Goal: Information Seeking & Learning: Learn about a topic

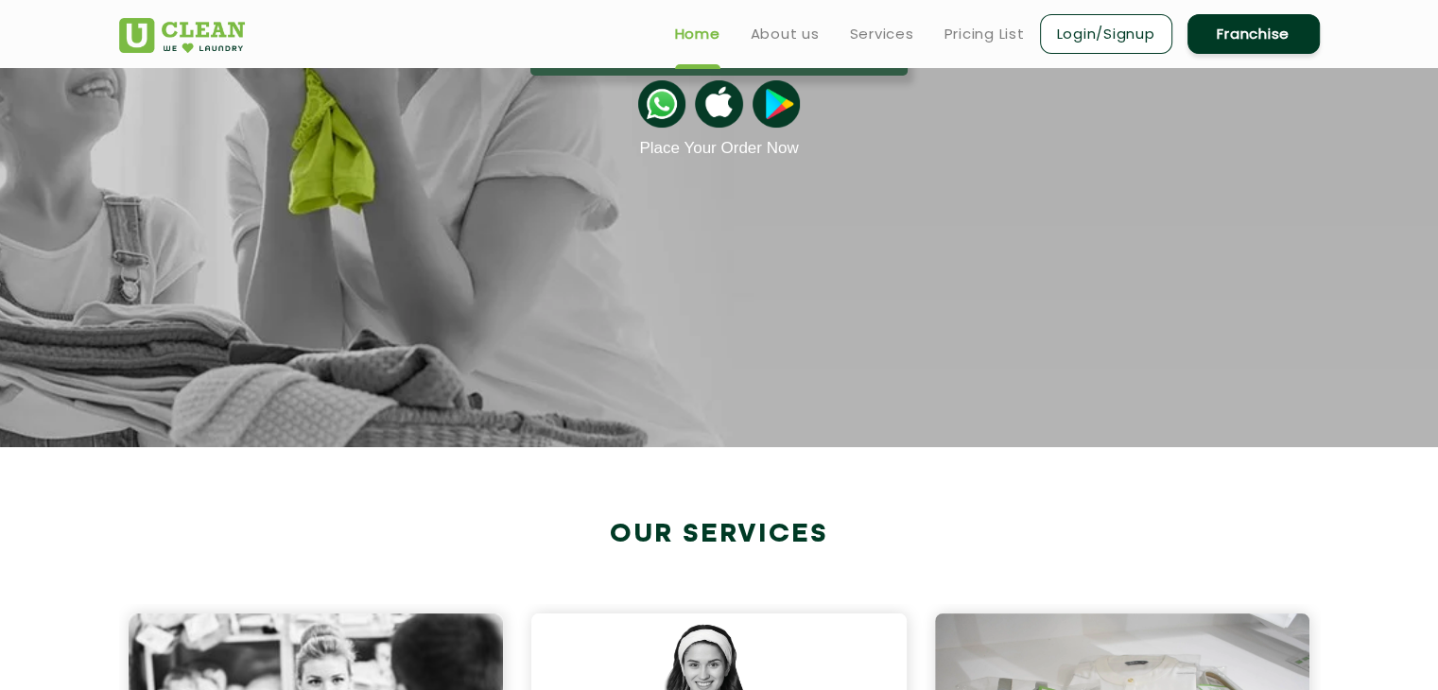
scroll to position [284, 0]
click at [975, 37] on link "Pricing List" at bounding box center [984, 34] width 80 height 23
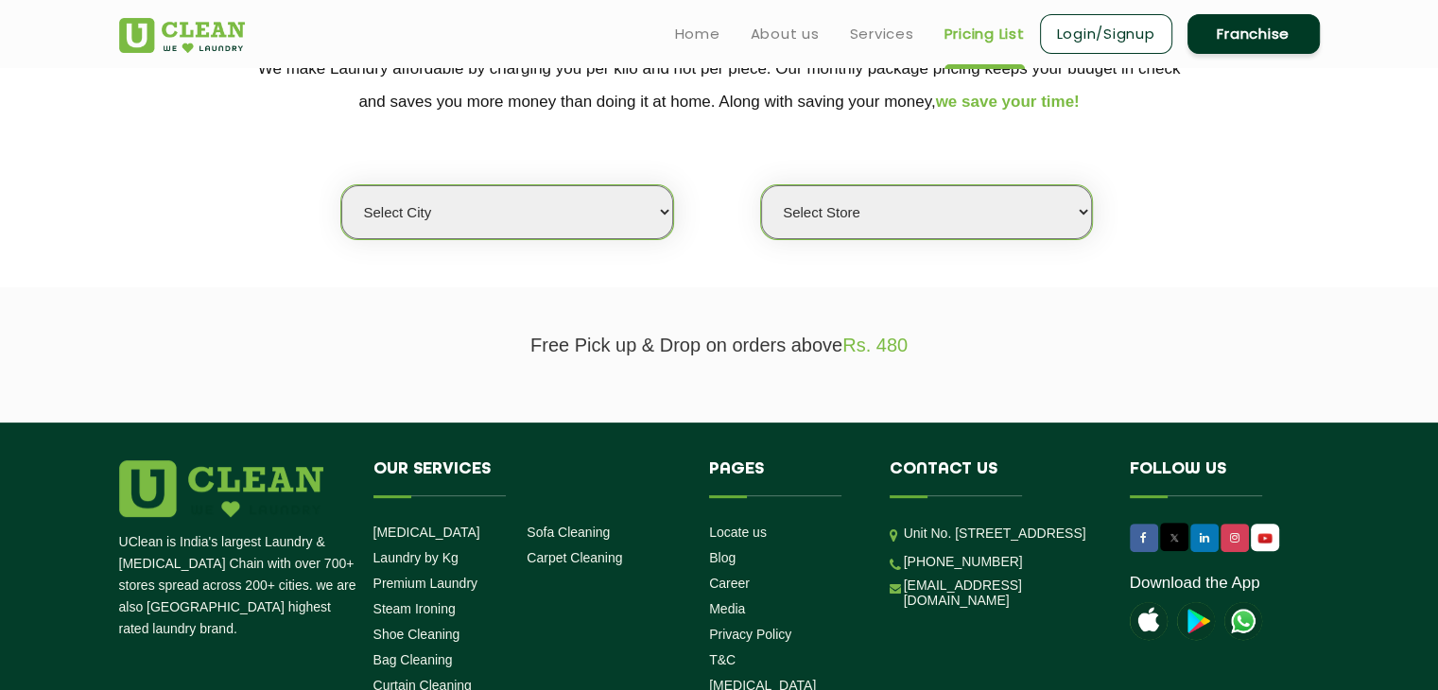
scroll to position [408, 0]
click at [654, 212] on select "Select city Aalo Agartala Agra Ahmedabad Akola Aligarh Alwar - UClean Select Am…" at bounding box center [506, 212] width 331 height 54
click at [542, 214] on select "Select city Aalo Agartala Agra Ahmedabad Akola Aligarh Alwar - UClean Select Am…" at bounding box center [506, 212] width 331 height 54
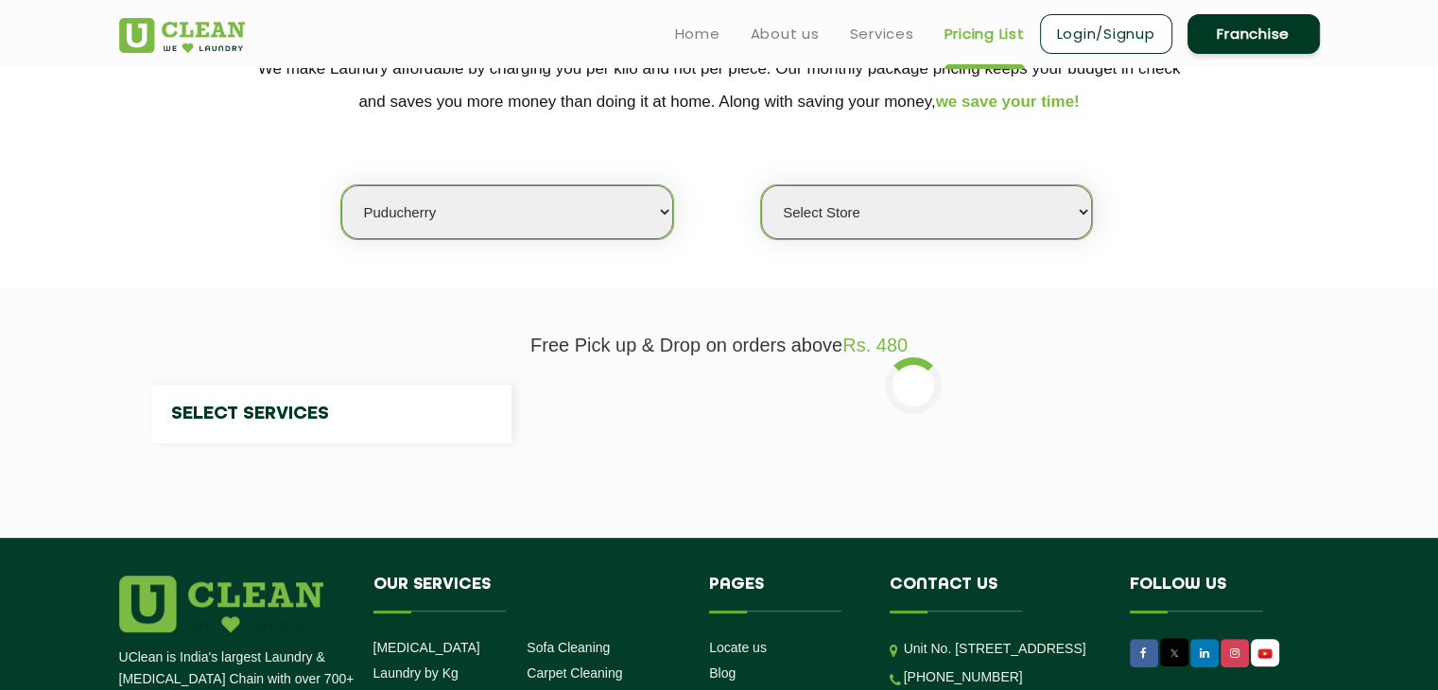
select select "4"
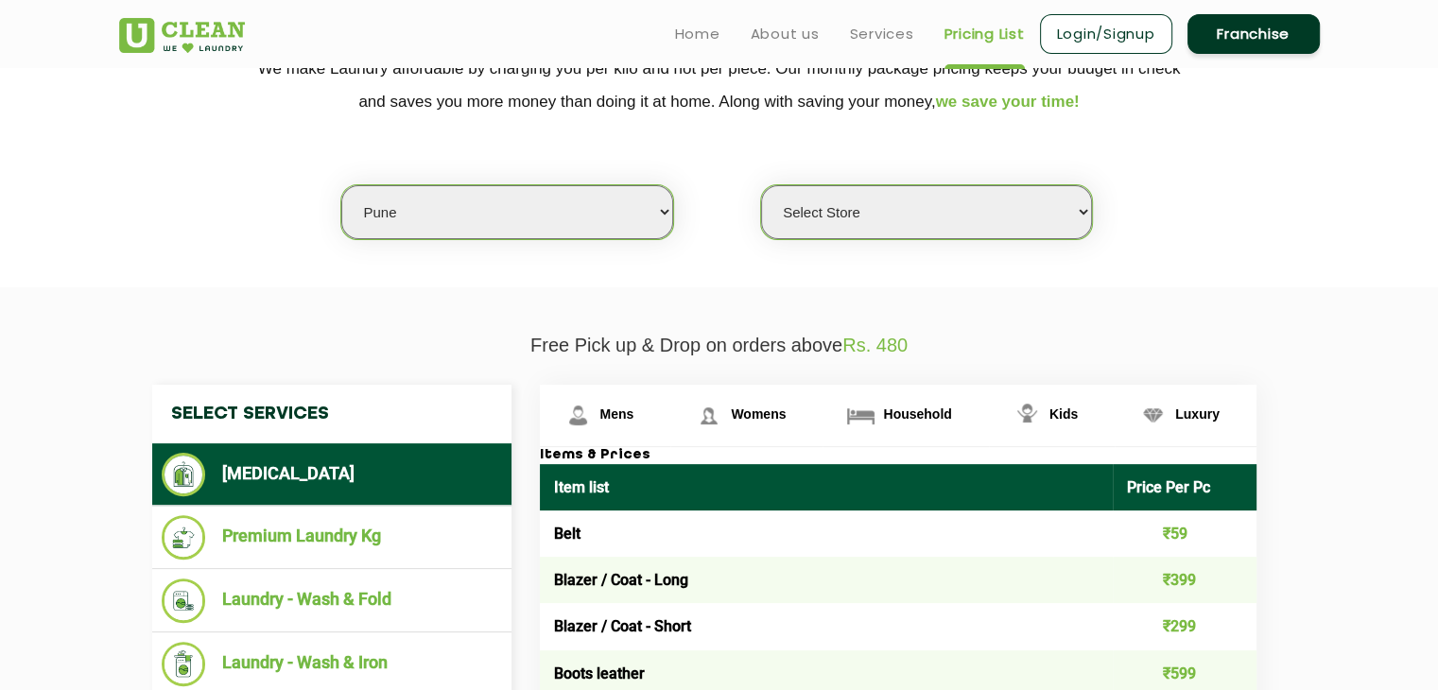
click at [1044, 202] on select "Select Store UClean Koregaon Park UClean Baner Pune UClean Keshav Nagar Pune UC…" at bounding box center [926, 212] width 331 height 54
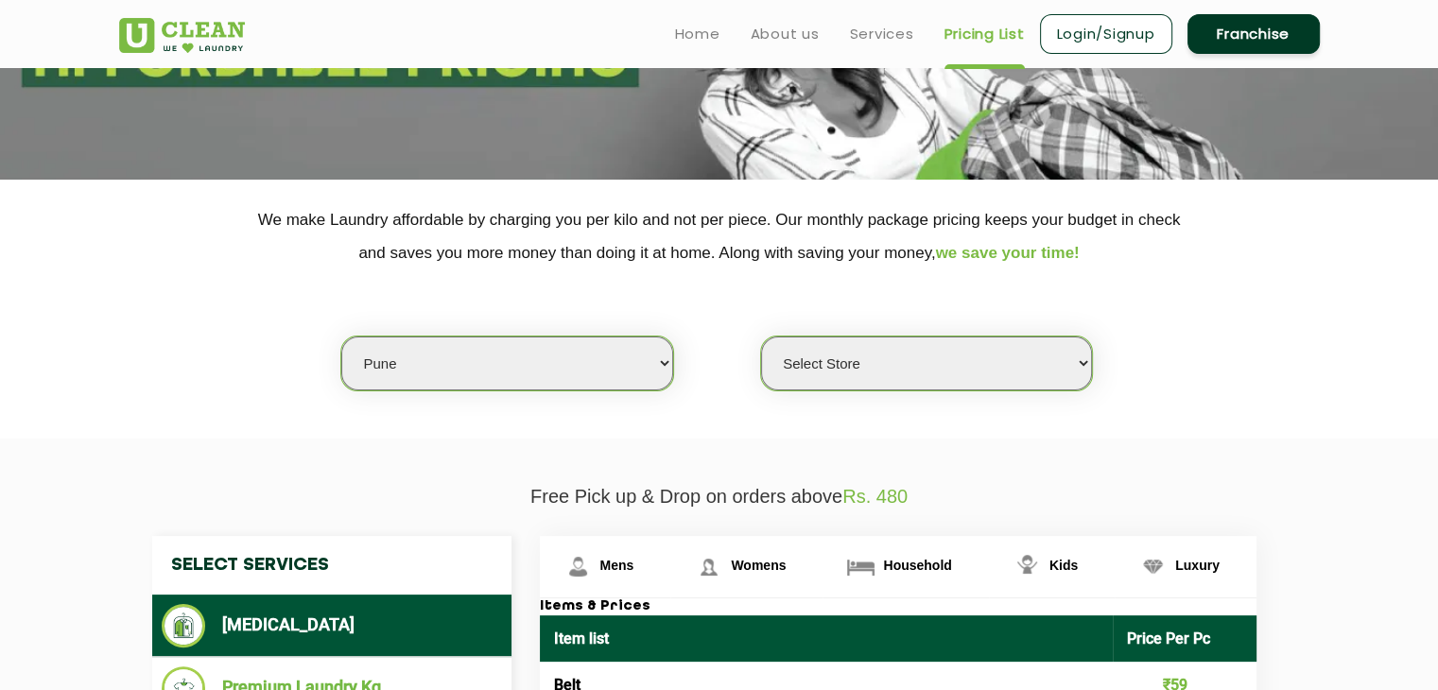
scroll to position [253, 0]
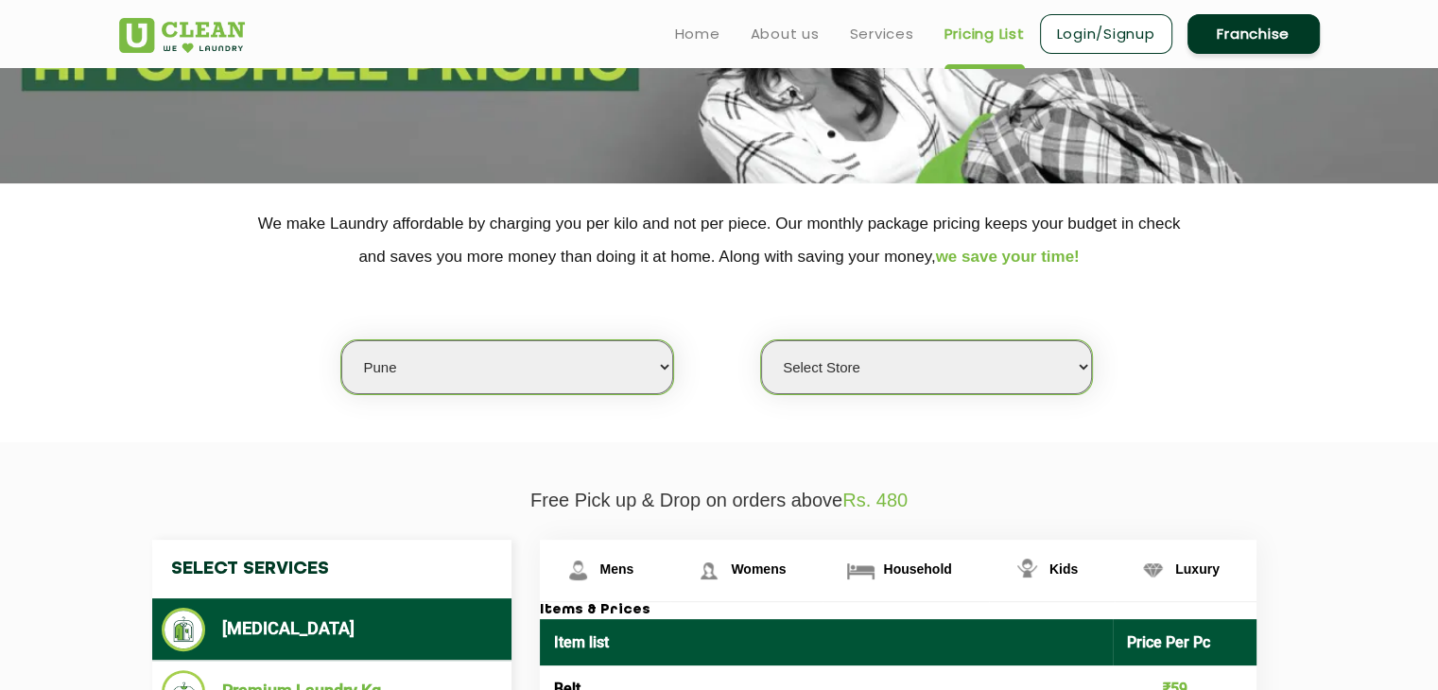
click at [951, 357] on select "Select Store UClean Koregaon Park UClean Baner Pune UClean Keshav Nagar Pune UC…" at bounding box center [926, 367] width 331 height 54
select select "333"
click at [761, 340] on select "Select Store UClean Koregaon Park UClean Baner Pune UClean Keshav Nagar Pune UC…" at bounding box center [926, 367] width 331 height 54
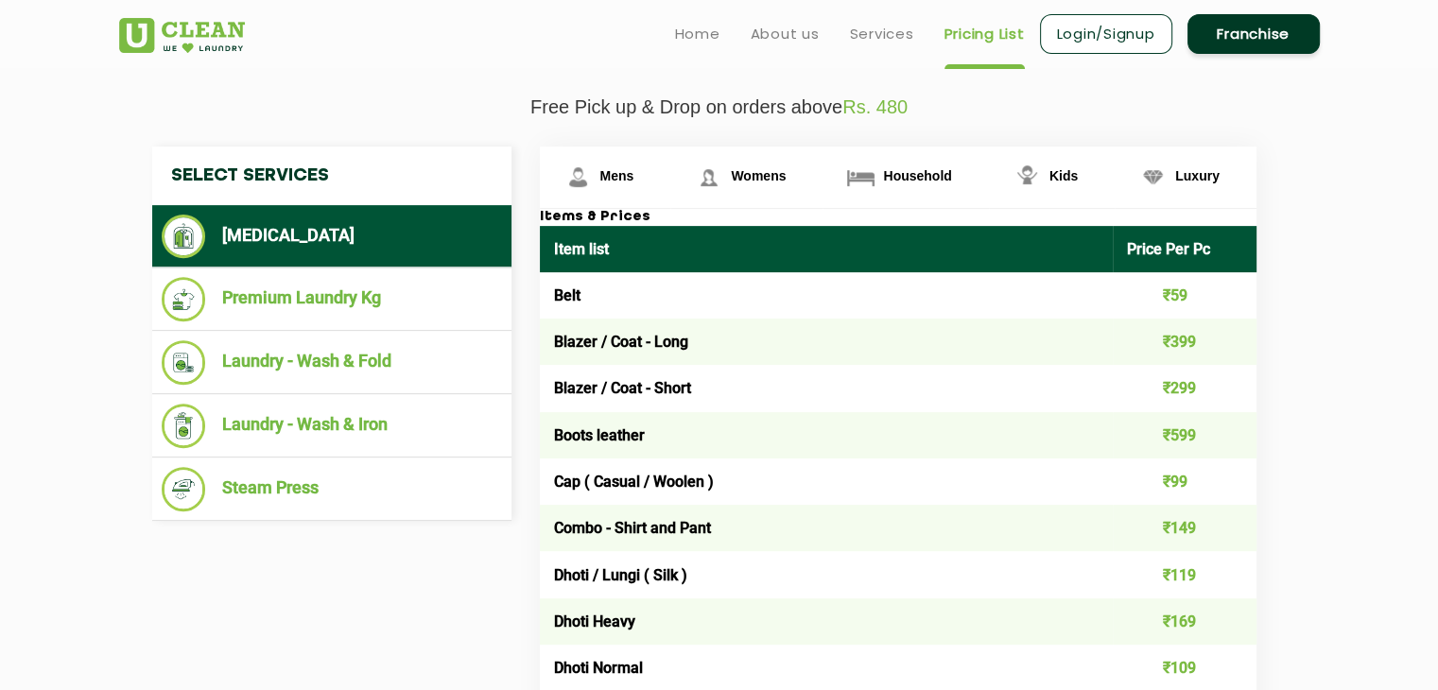
scroll to position [647, 0]
click at [589, 176] on img at bounding box center [577, 177] width 33 height 33
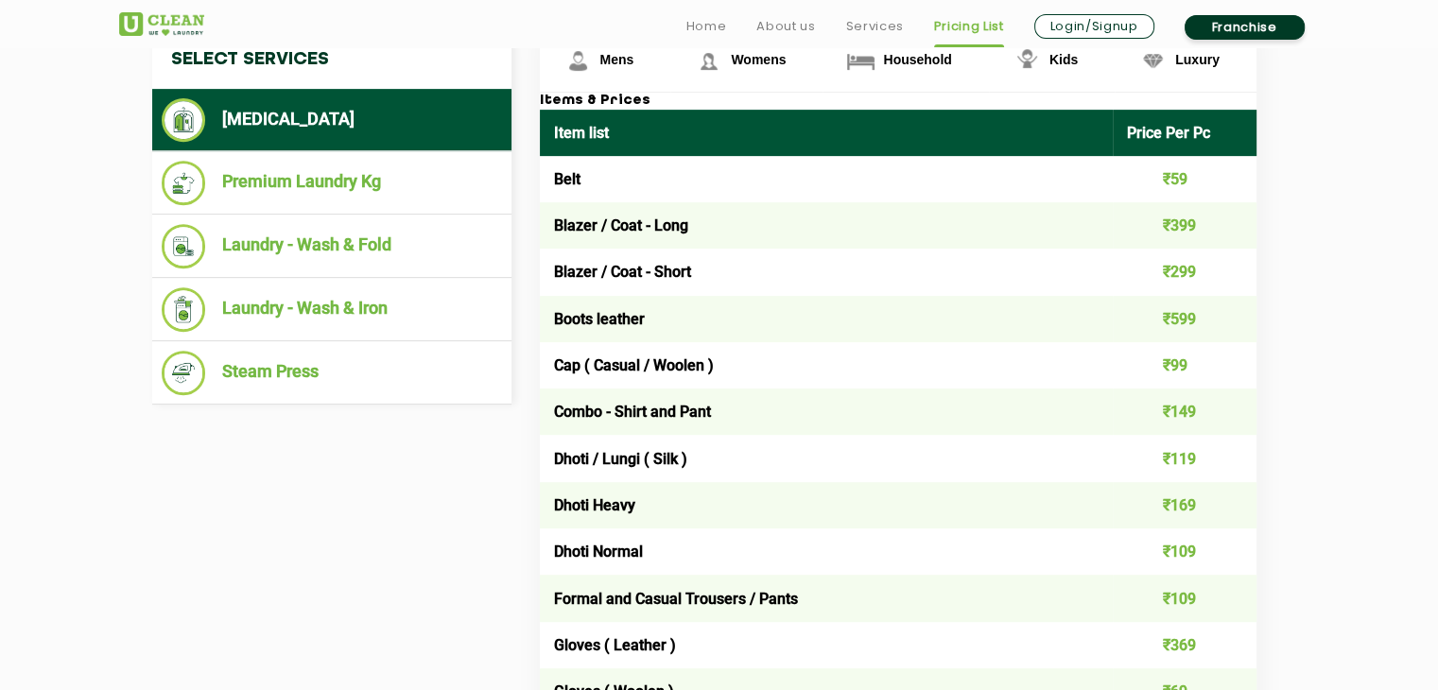
scroll to position [762, 0]
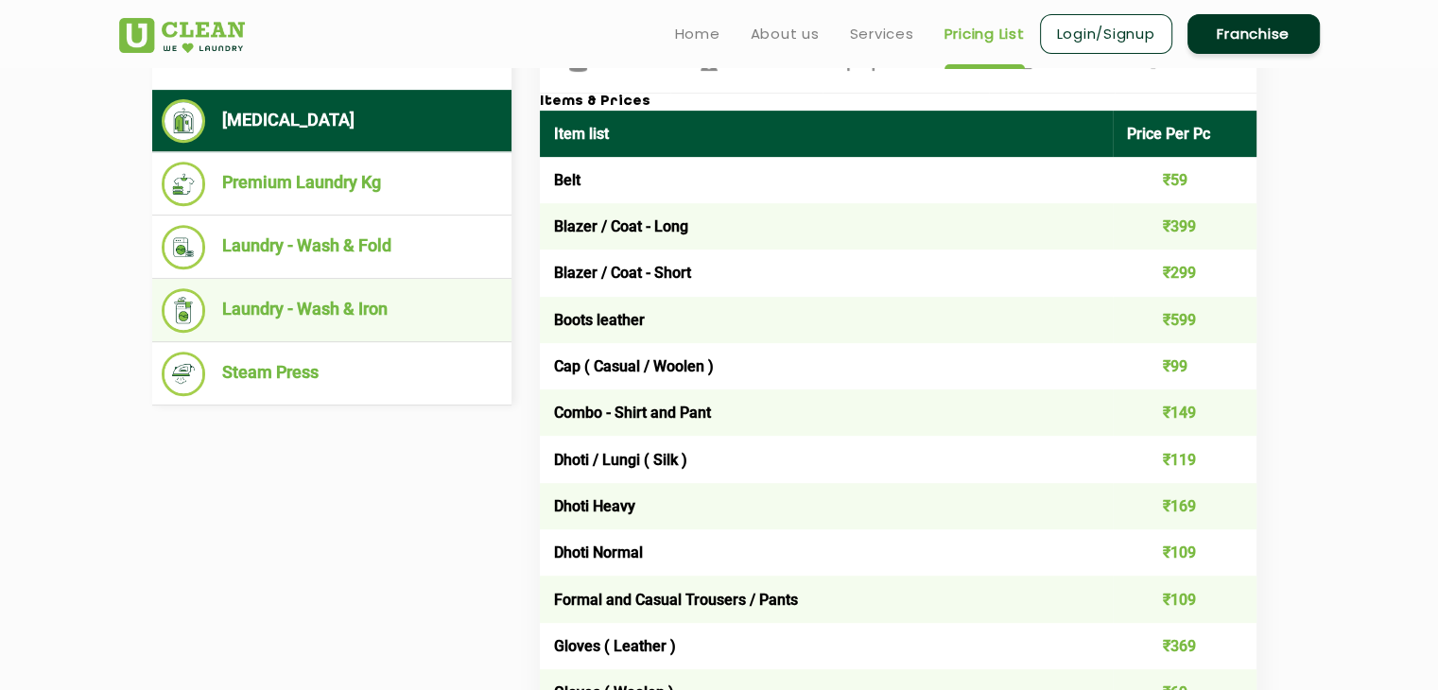
click at [365, 316] on li "Laundry - Wash & Iron" at bounding box center [332, 310] width 340 height 44
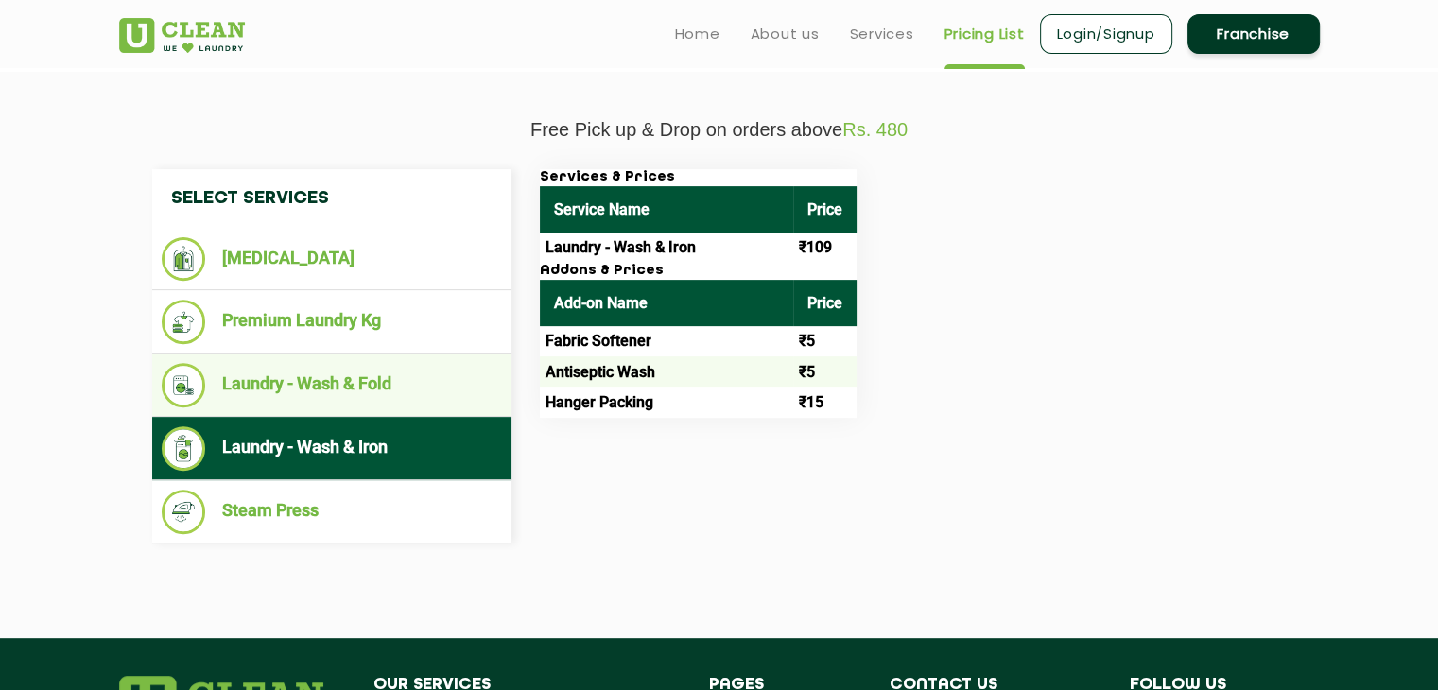
scroll to position [624, 0]
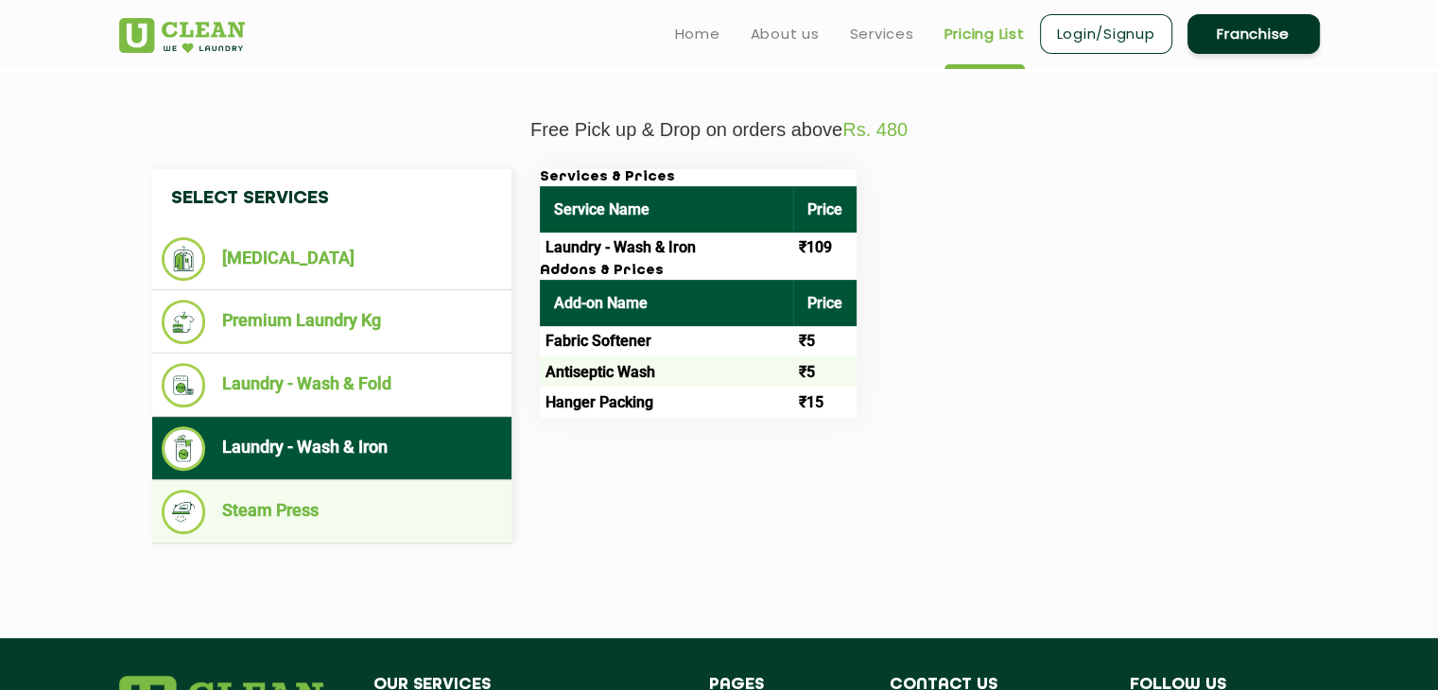
click at [353, 509] on li "Steam Press" at bounding box center [332, 512] width 340 height 44
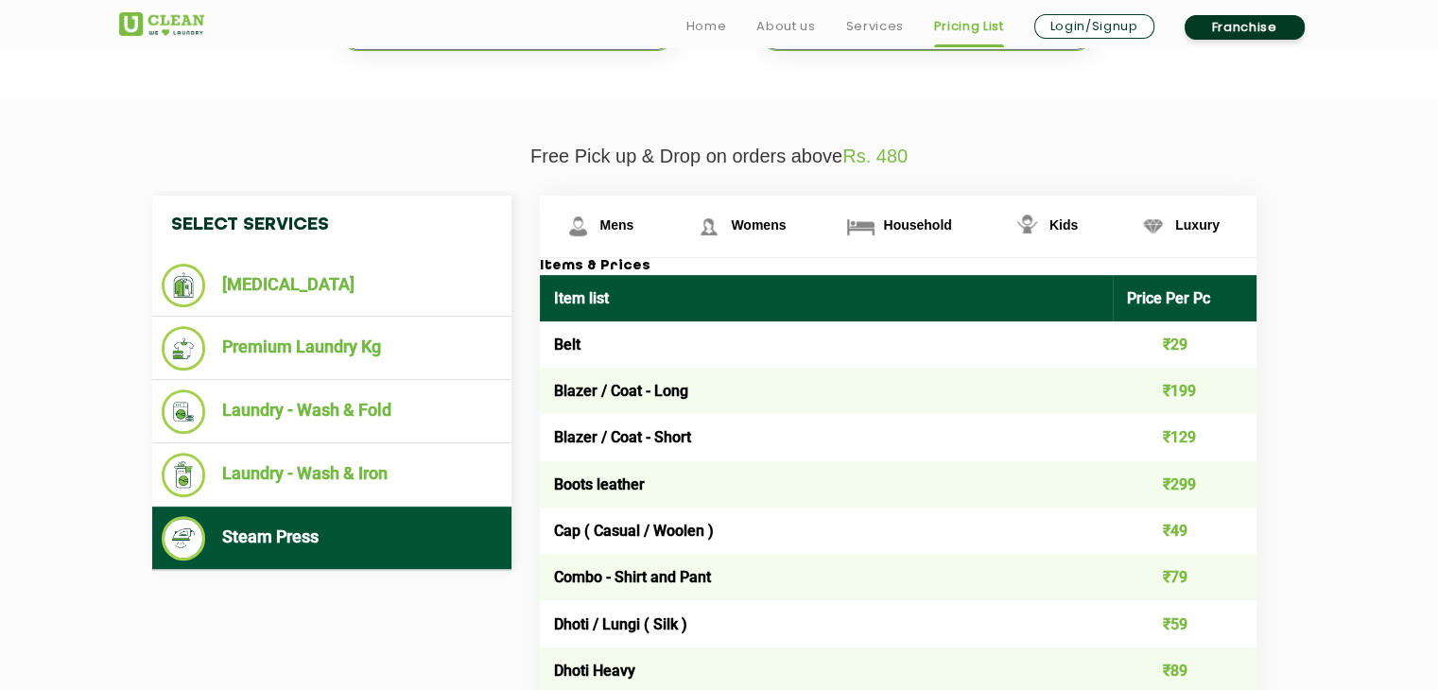
scroll to position [631, 0]
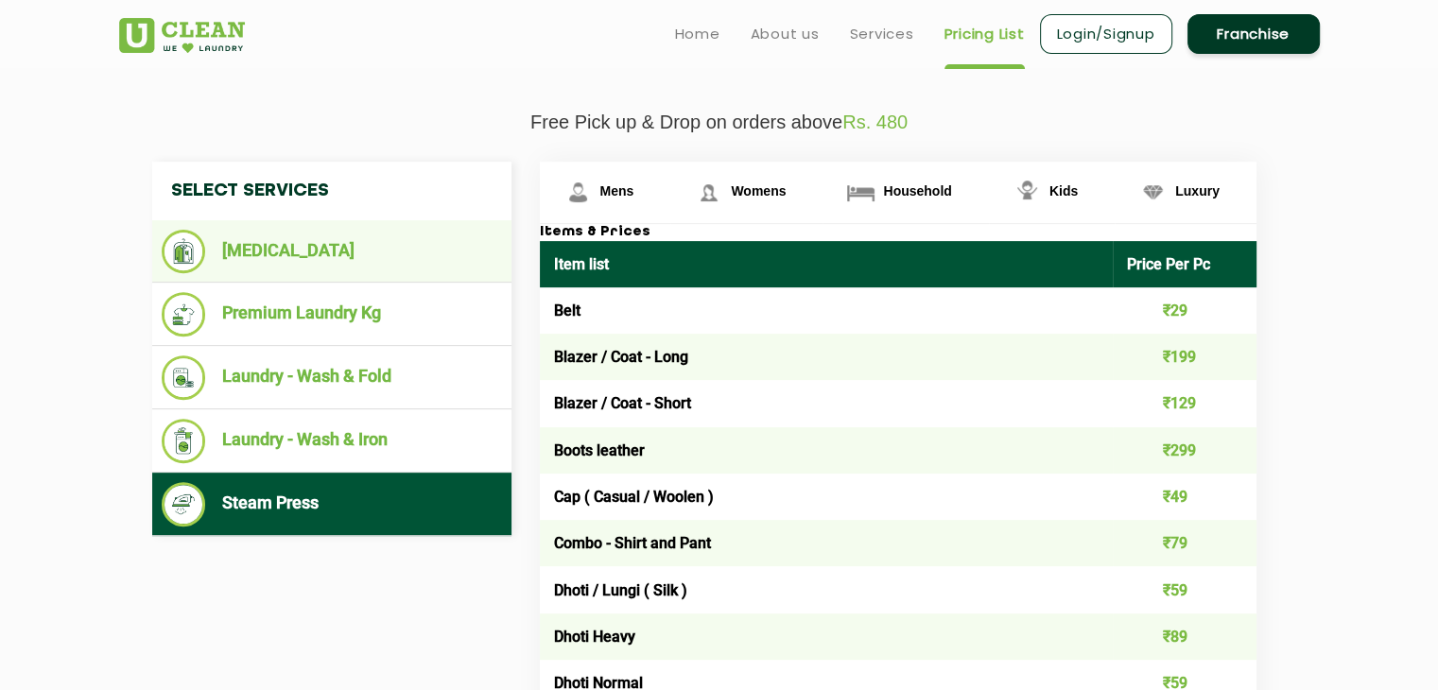
click at [450, 276] on ul "[MEDICAL_DATA]" at bounding box center [331, 251] width 359 height 62
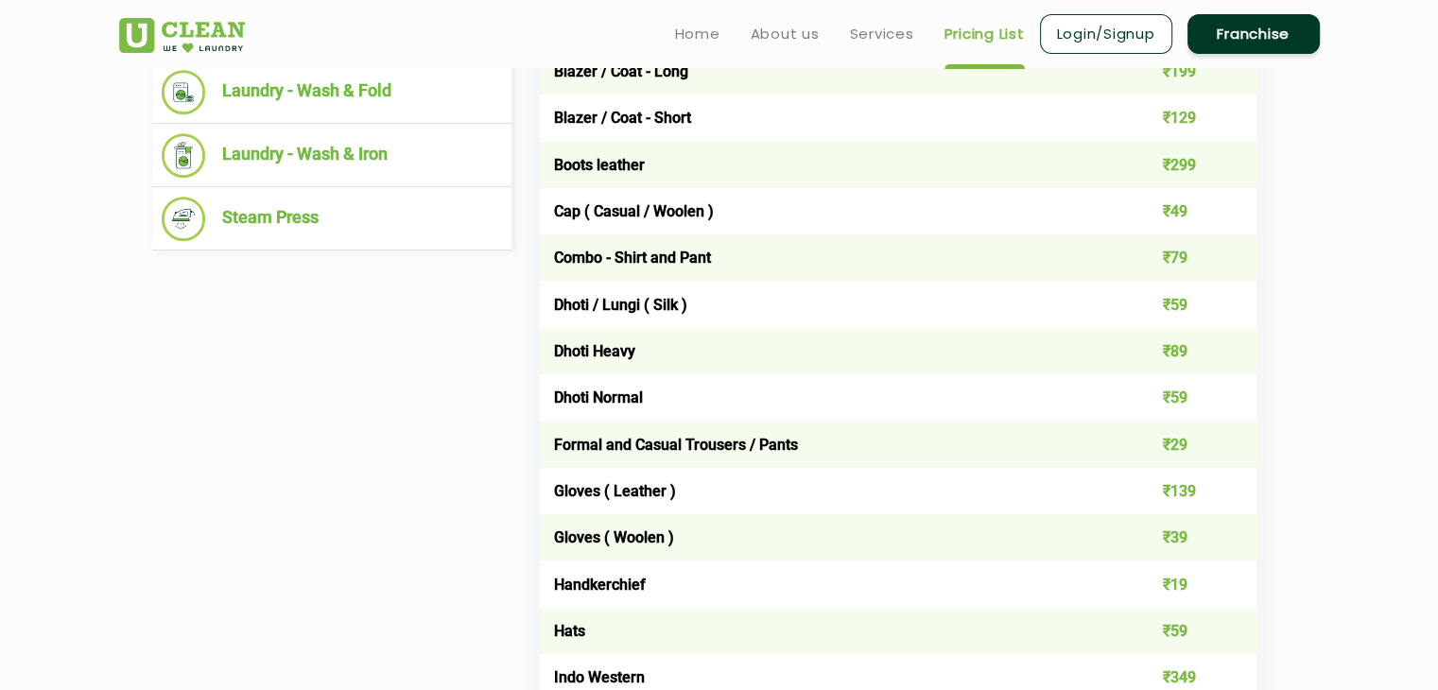
scroll to position [785, 0]
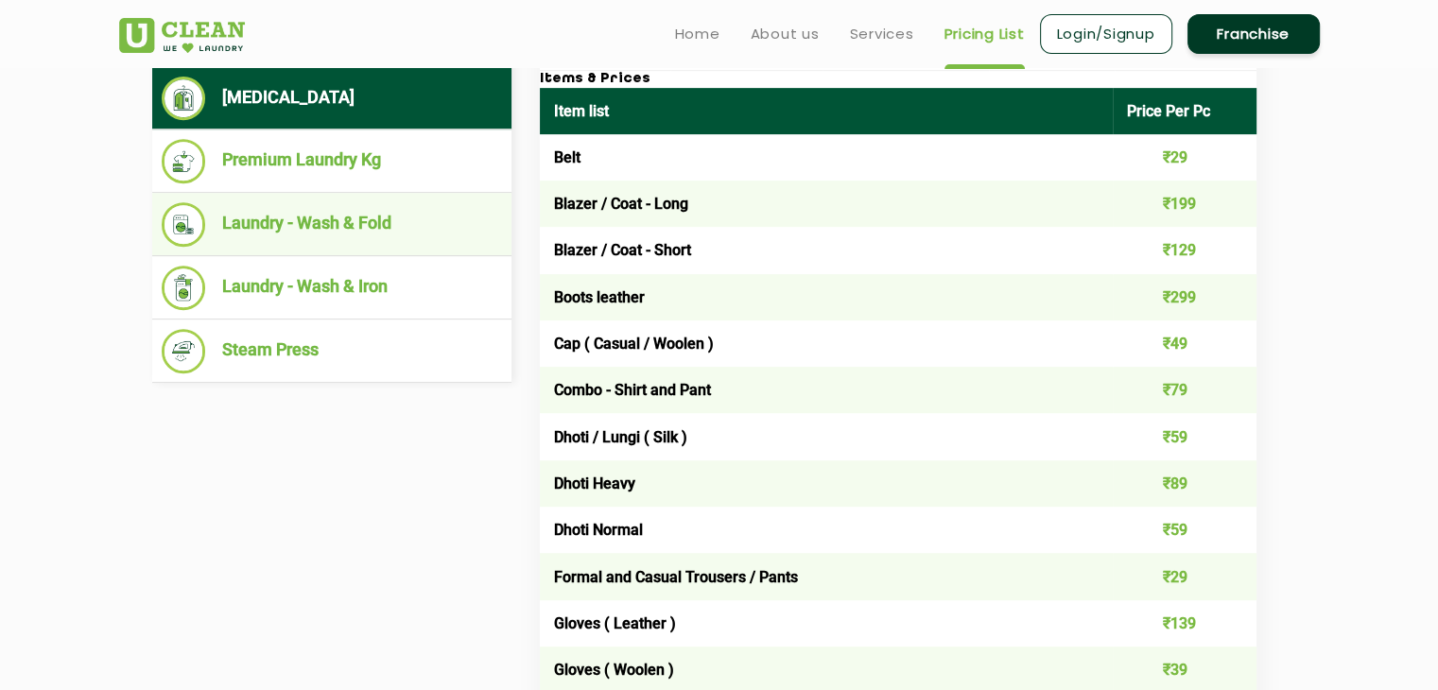
click at [321, 215] on li "Laundry - Wash & Fold" at bounding box center [332, 224] width 340 height 44
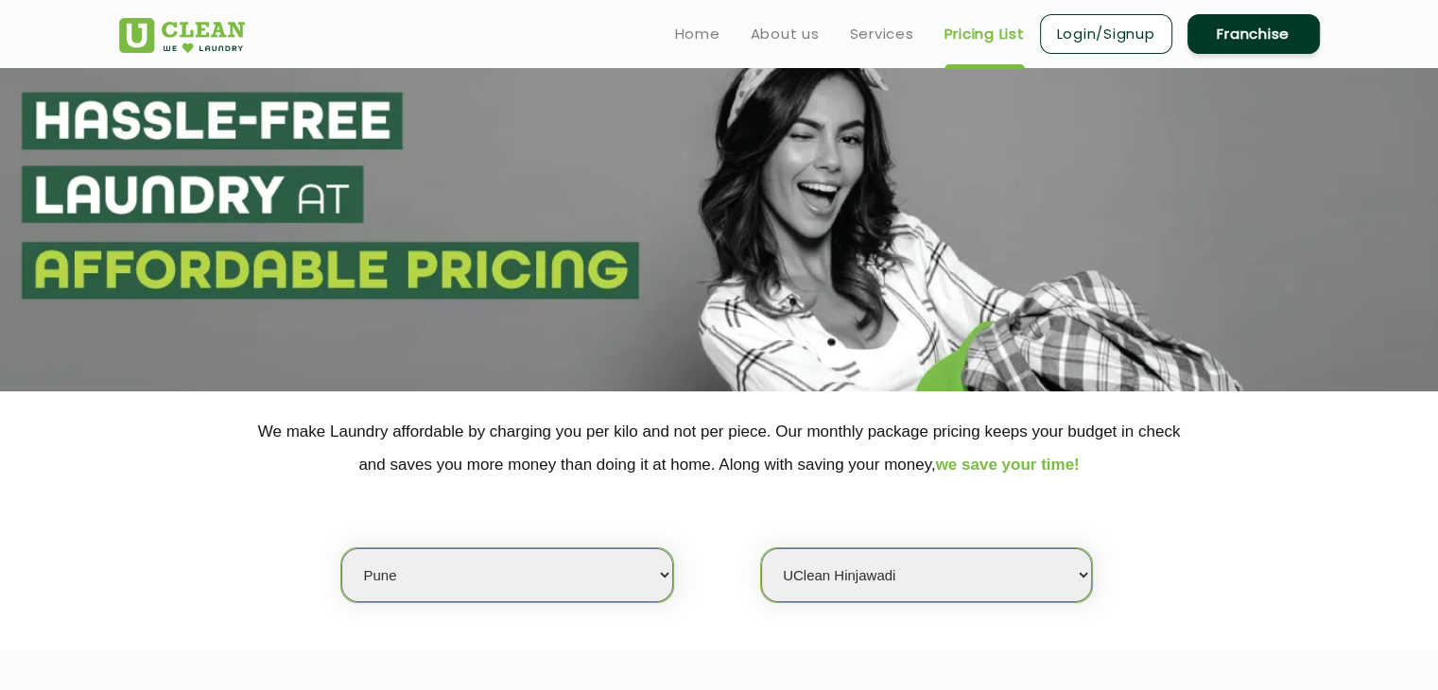
scroll to position [0, 0]
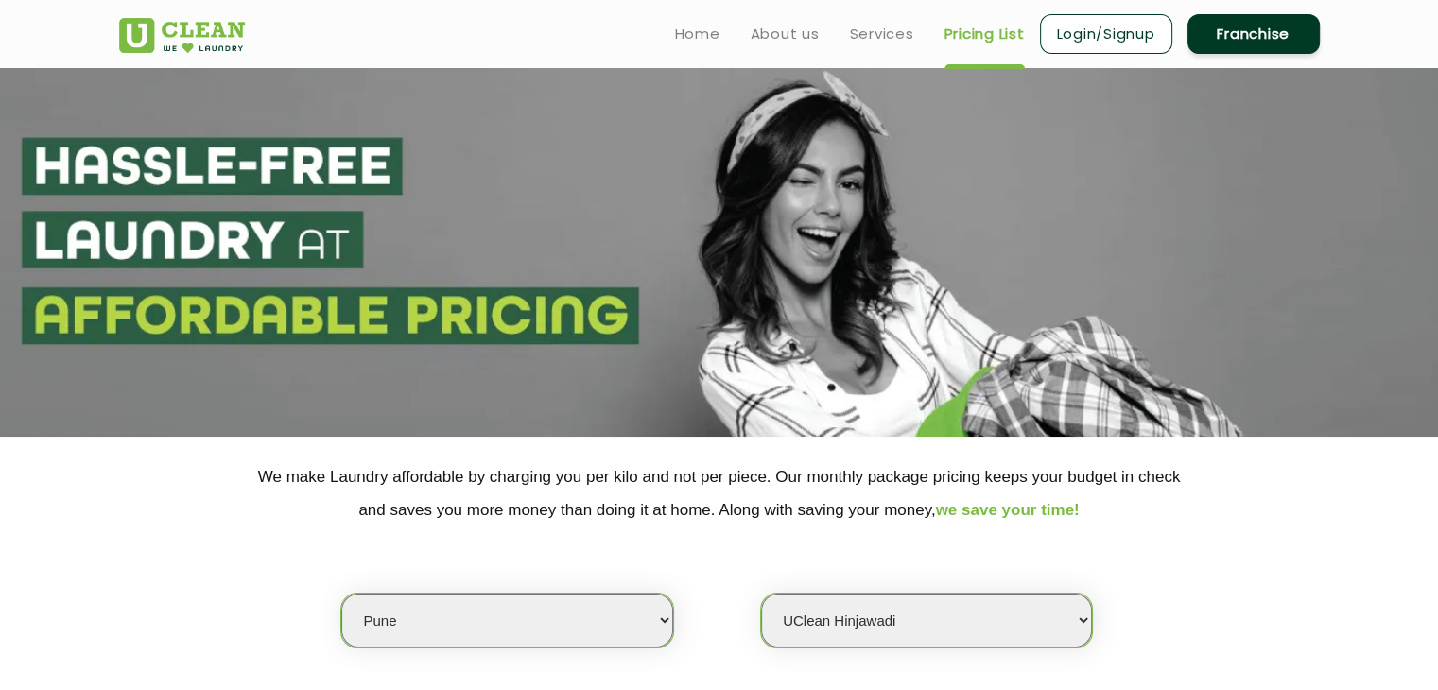
click at [644, 616] on select "Select city Aalo Agartala Agra Ahmedabad Akola Aligarh Alwar - UClean Select Am…" at bounding box center [506, 621] width 331 height 54
click at [615, 45] on div "Home About us Services Pricing List Login/Signup Franchise" at bounding box center [719, 30] width 1229 height 51
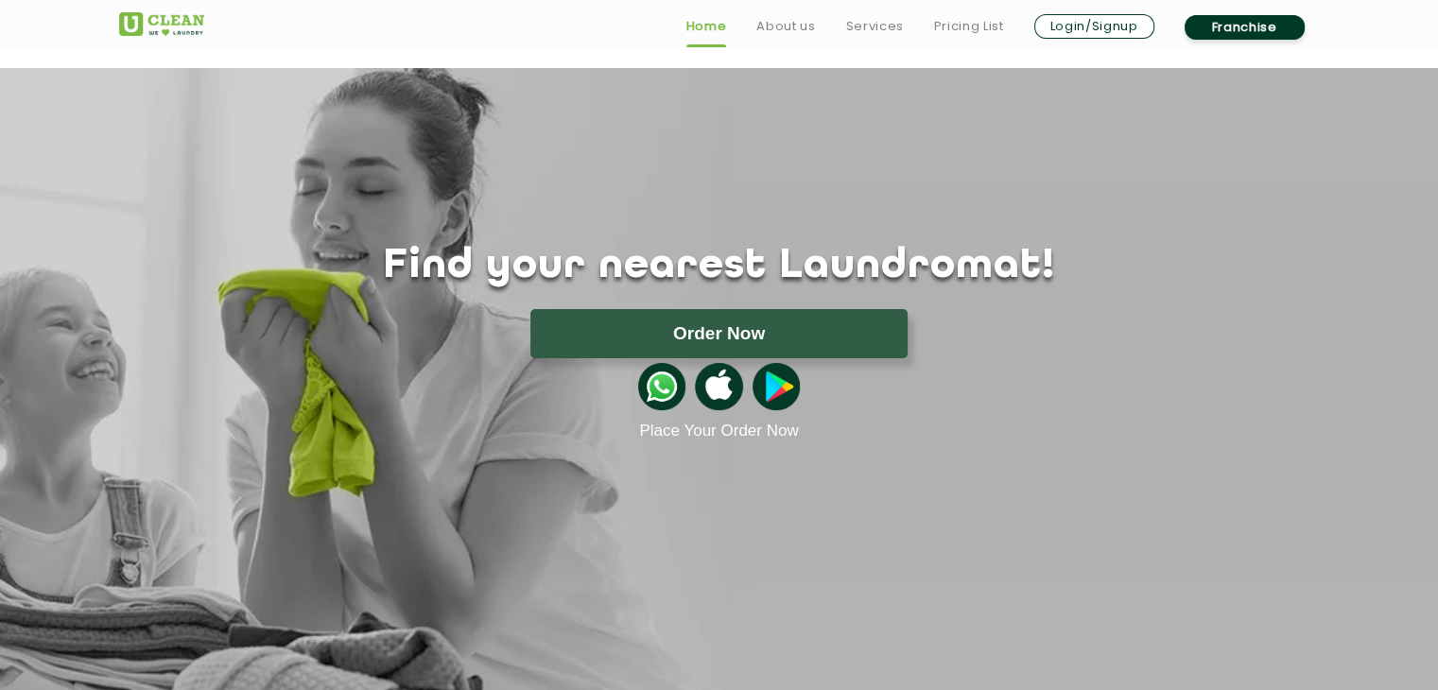
scroll to position [284, 0]
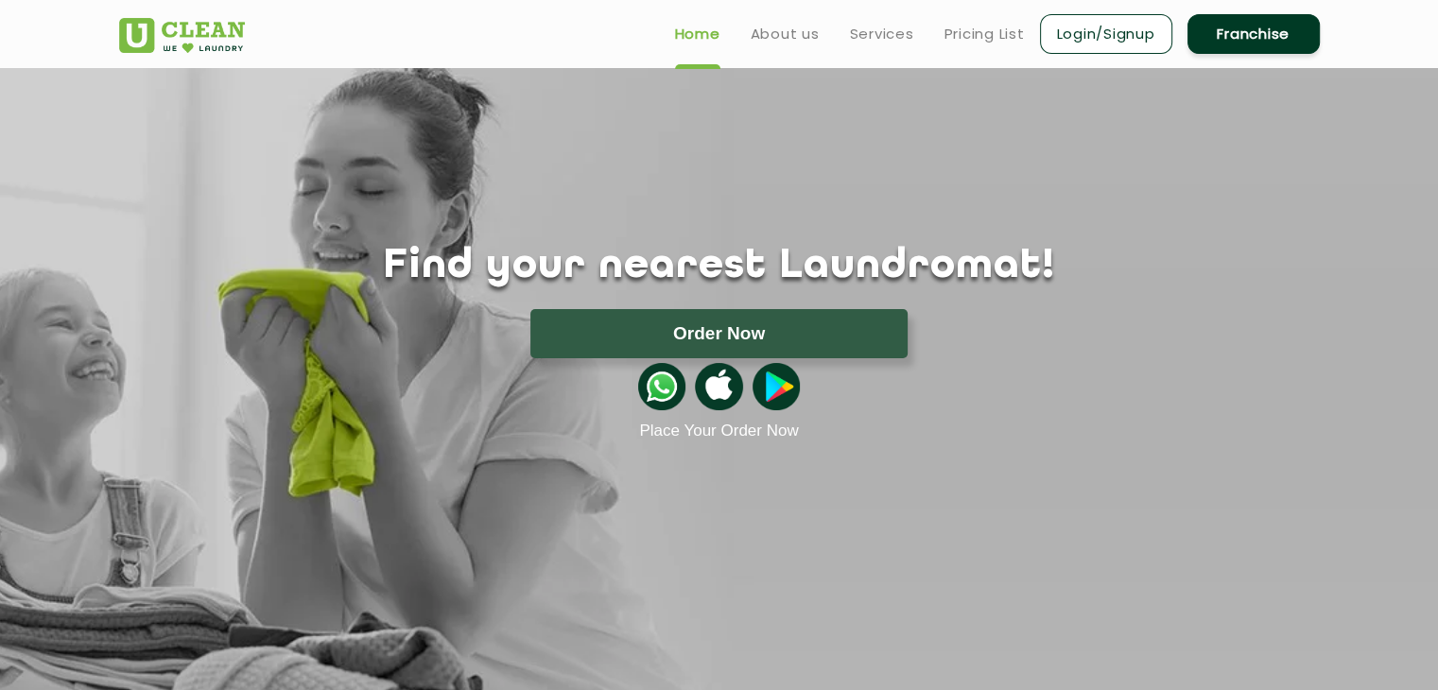
click at [219, 147] on div "Find your nearest Laundromat! Please select the location Order Now Place Your O…" at bounding box center [719, 254] width 1229 height 372
